Goal: Task Accomplishment & Management: Use online tool/utility

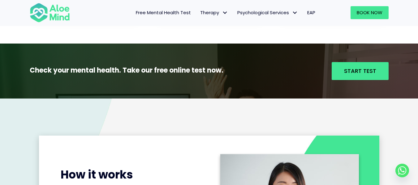
scroll to position [652, 0]
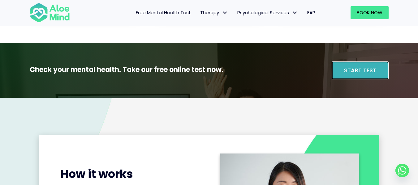
click at [358, 73] on span "Start Test" at bounding box center [360, 71] width 32 height 8
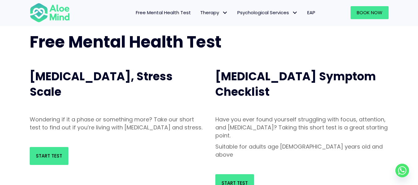
scroll to position [55, 0]
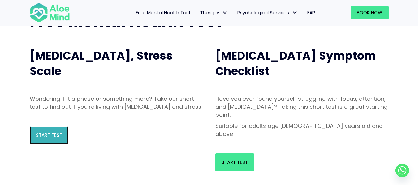
click at [59, 139] on span "Start Test" at bounding box center [49, 135] width 26 height 7
